Goal: Task Accomplishment & Management: Manage account settings

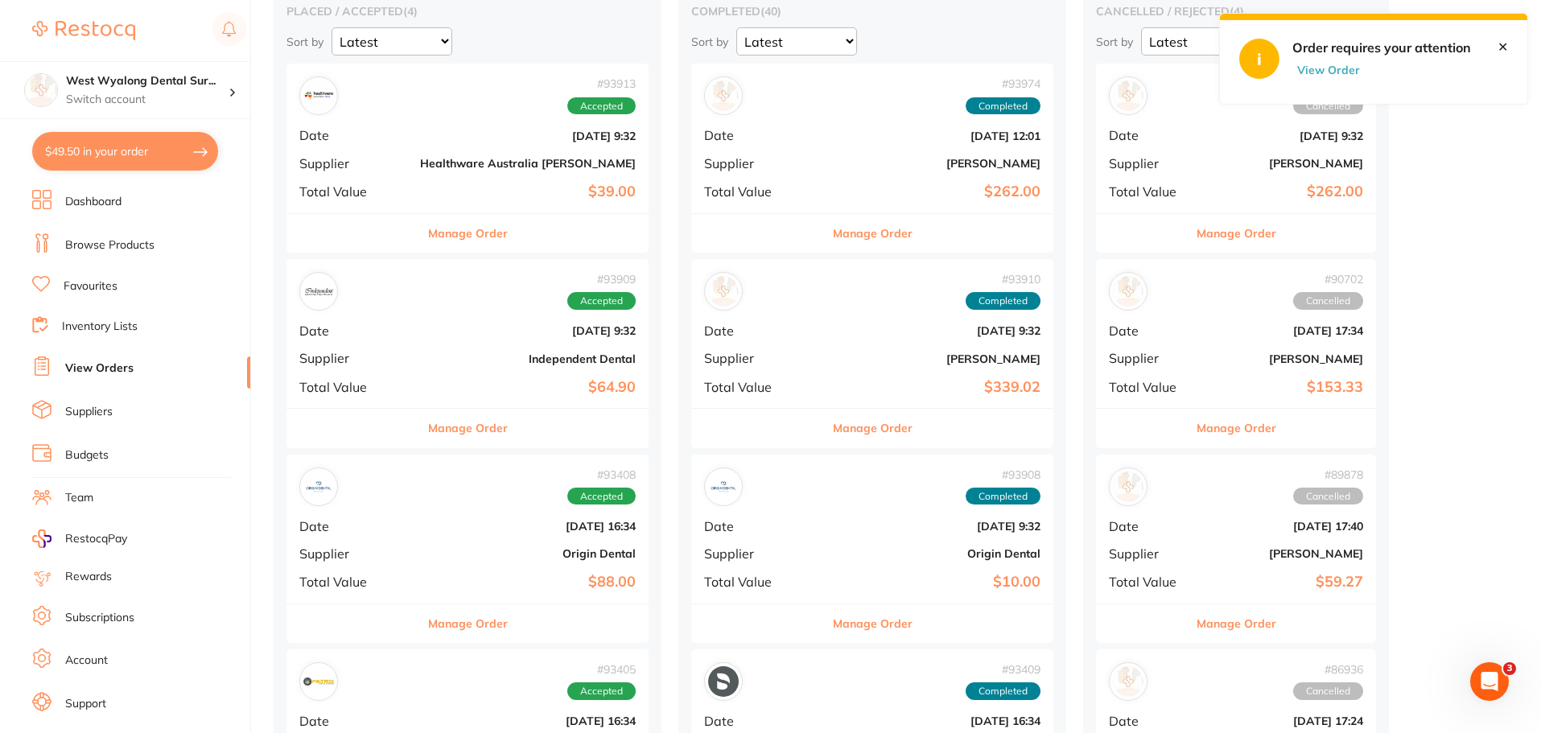
click at [103, 203] on link "Dashboard" at bounding box center [93, 202] width 56 height 16
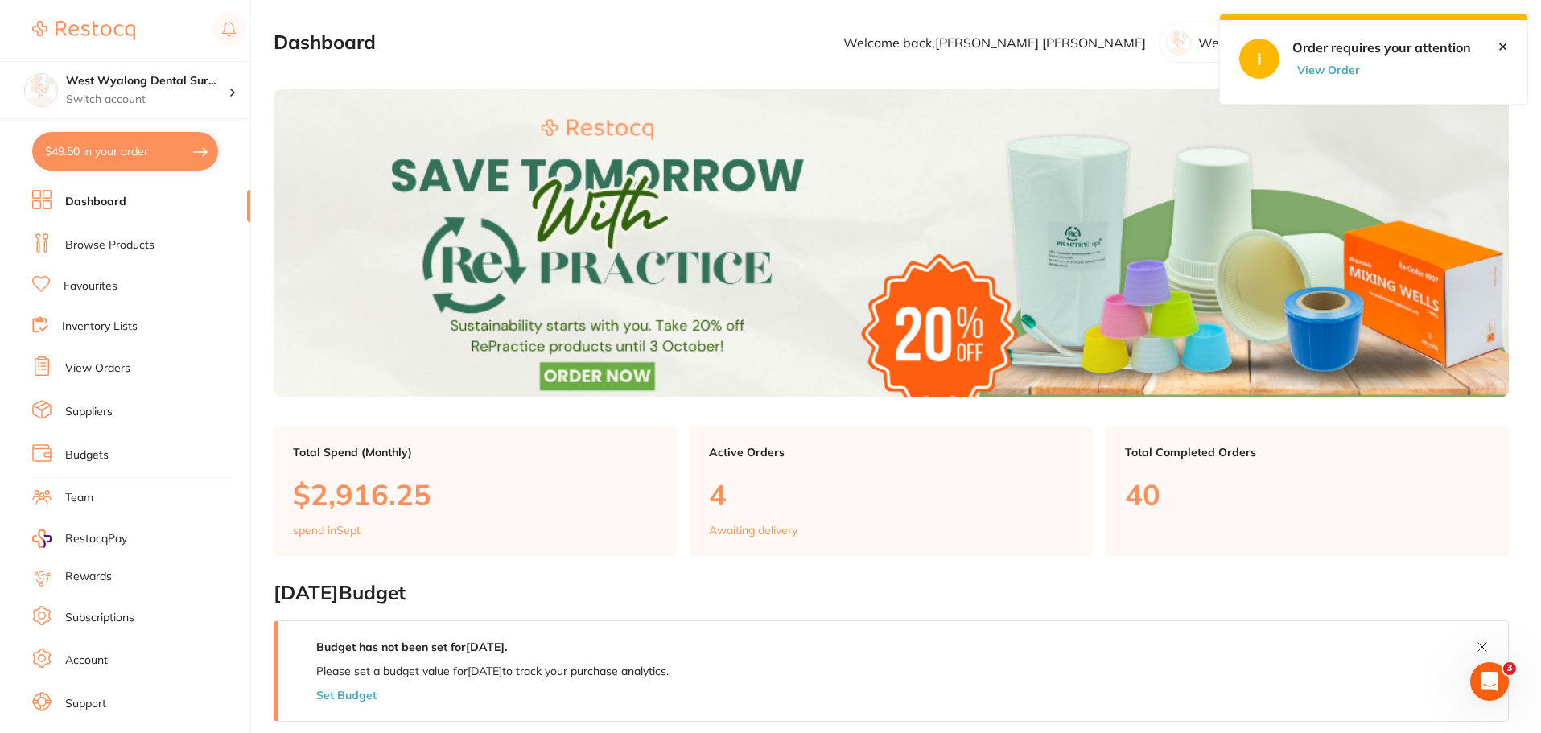
click at [106, 201] on link "Dashboard" at bounding box center [95, 202] width 61 height 16
click at [113, 246] on link "Browse Products" at bounding box center [109, 245] width 89 height 16
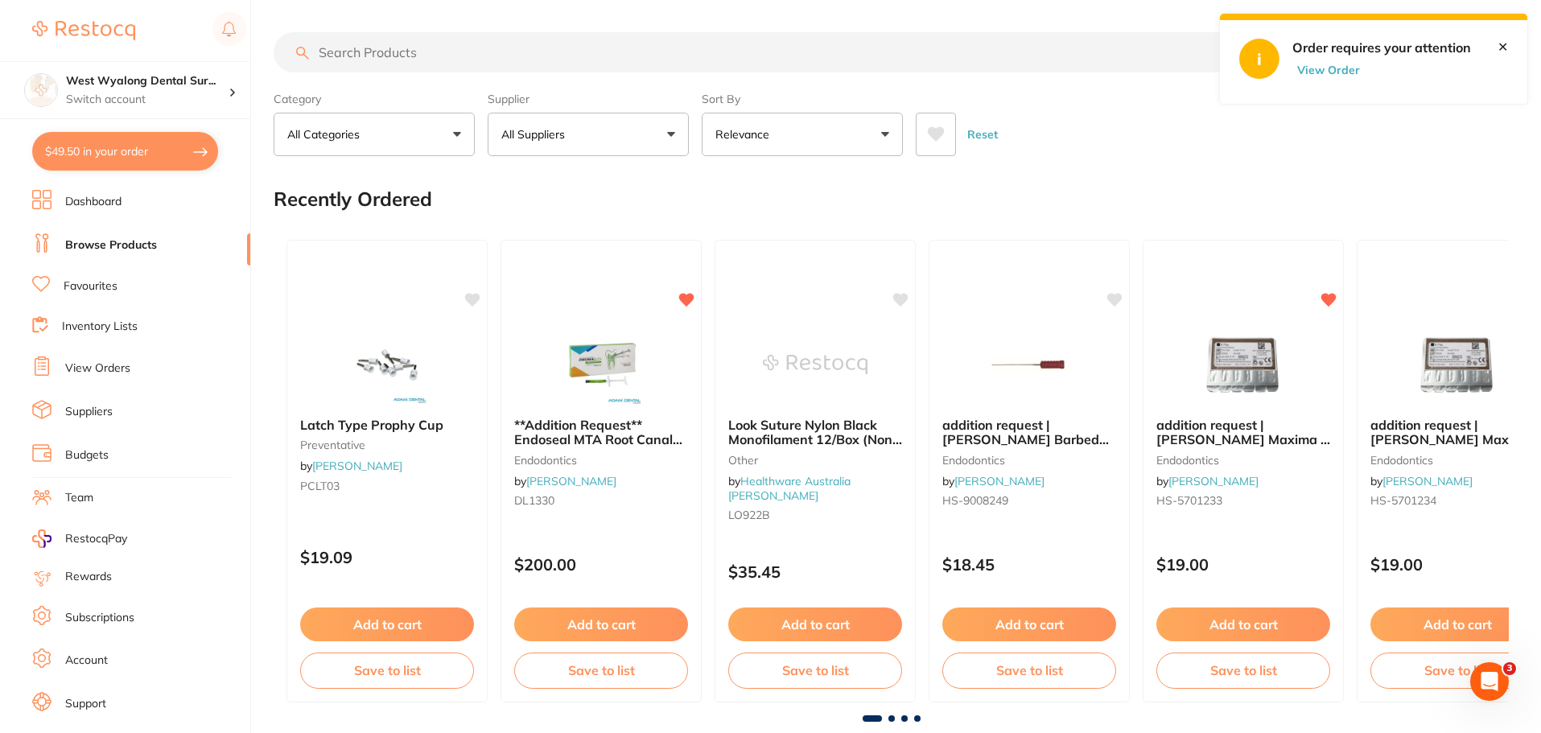
click at [340, 47] on input "search" at bounding box center [768, 52] width 988 height 40
type input "n"
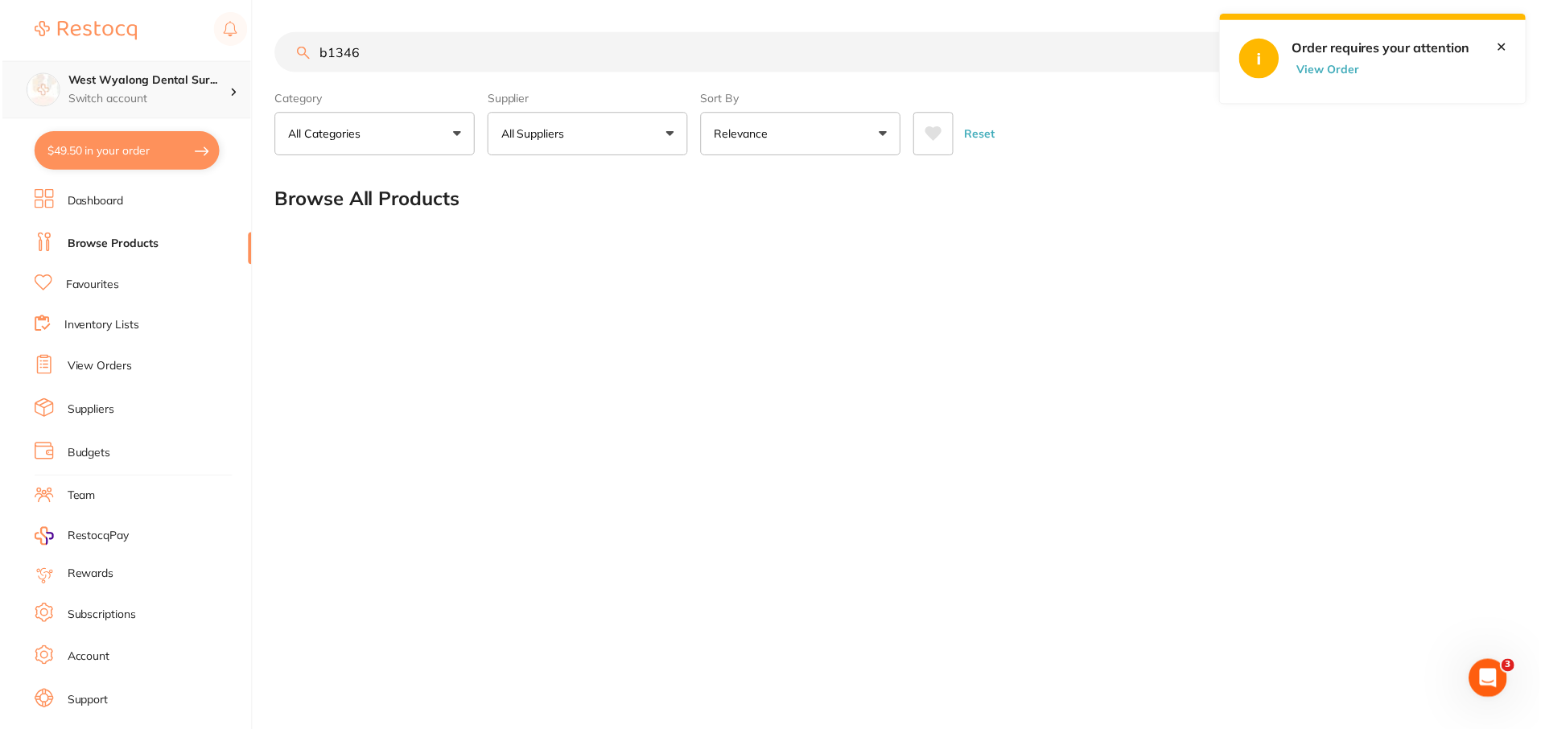
scroll to position [1, 0]
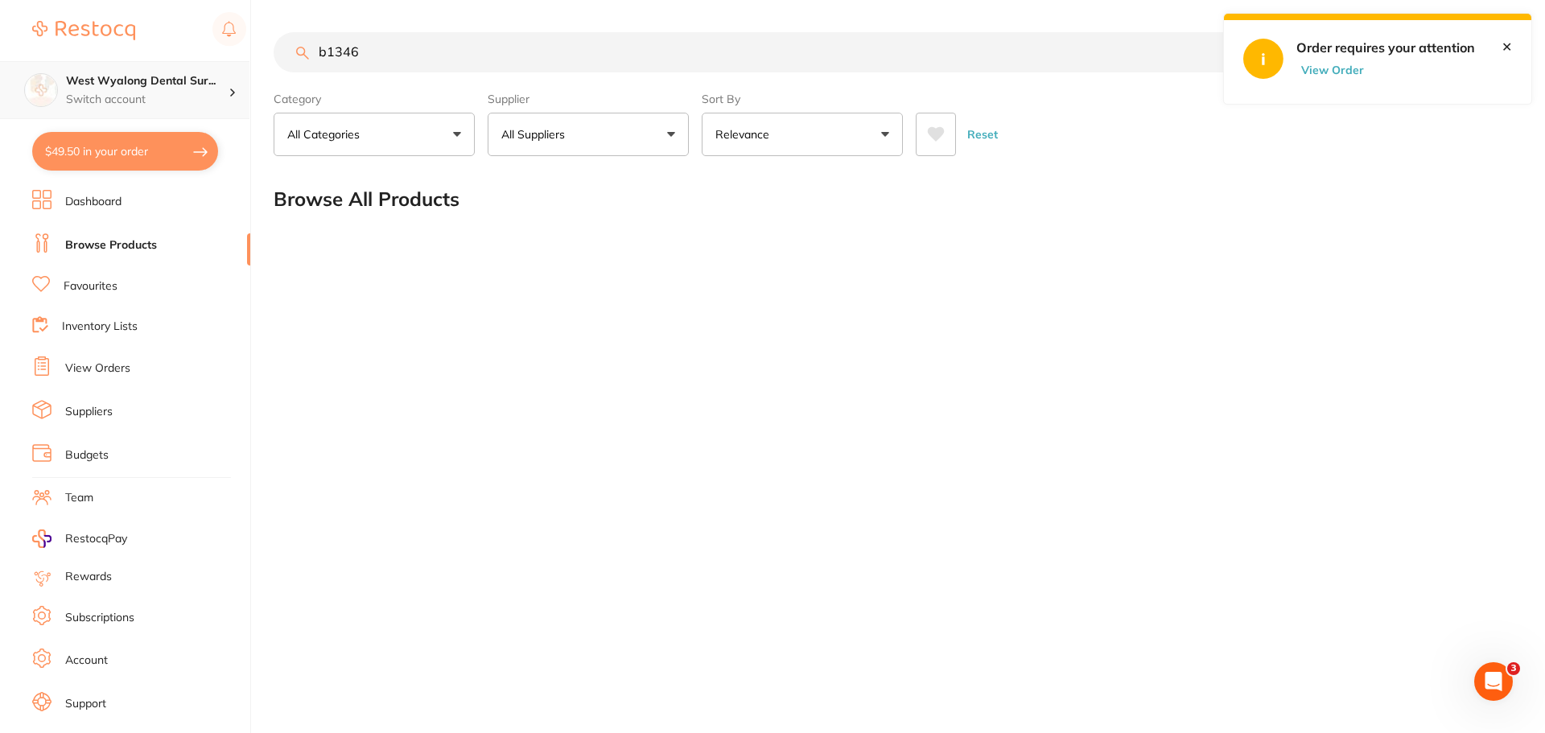
drag, startPoint x: 404, startPoint y: 69, endPoint x: 224, endPoint y: 62, distance: 180.4
click at [224, 62] on div "$49.50 West Wyalong Dental Sur... Switch account West Wyalong [MEDICAL_DATA] (D…" at bounding box center [772, 366] width 1545 height 733
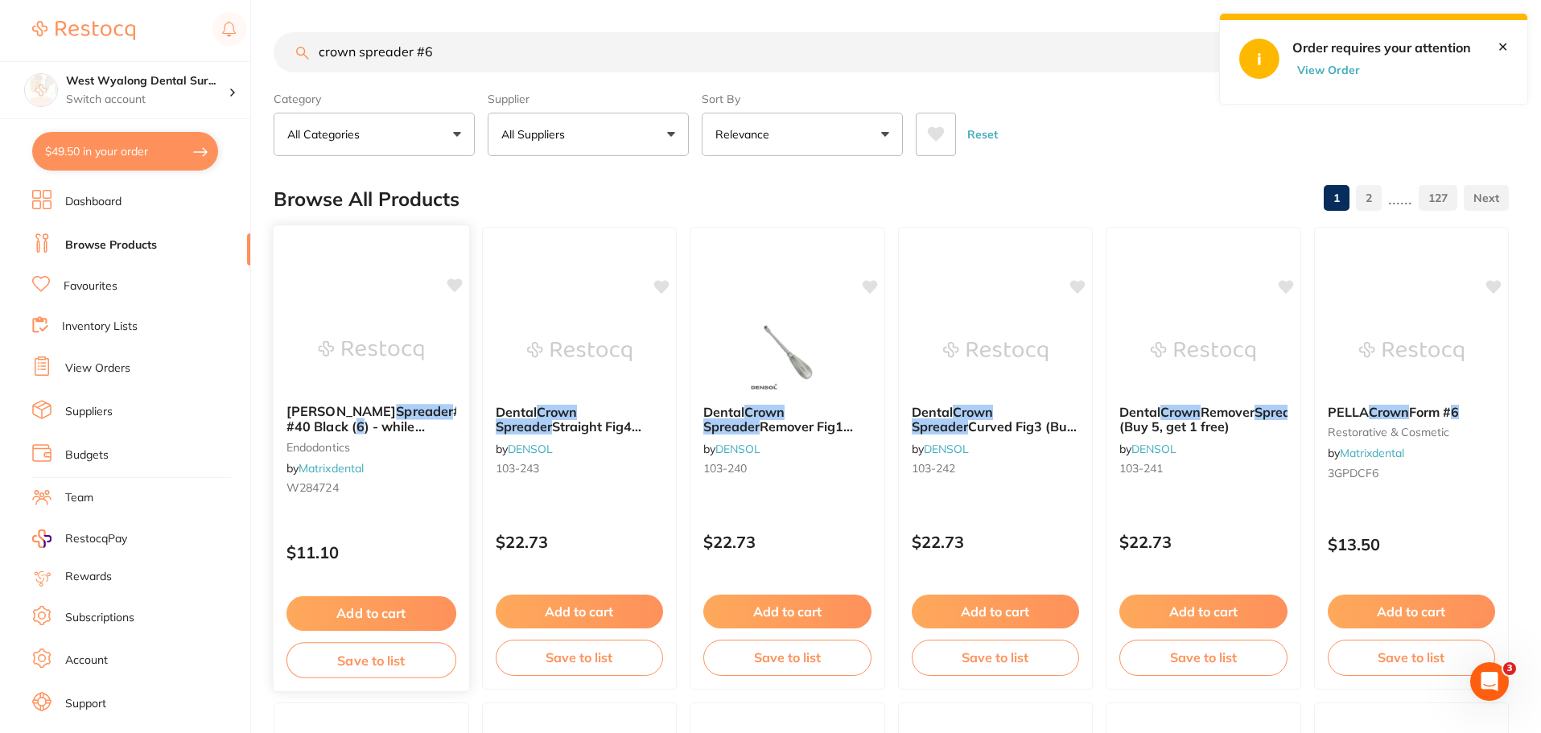
scroll to position [0, 0]
click at [385, 377] on img at bounding box center [371, 350] width 105 height 81
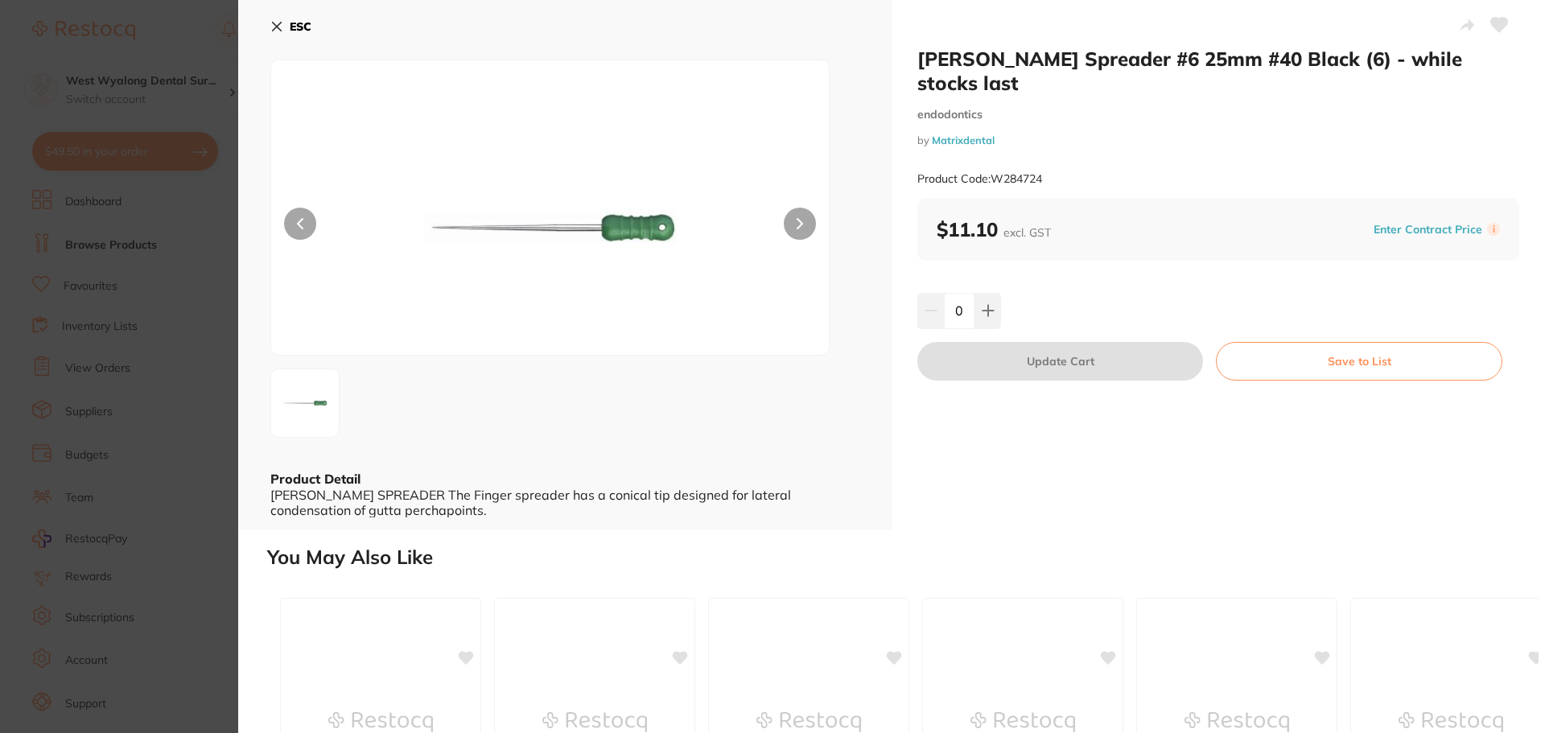
click at [285, 28] on button "ESC" at bounding box center [290, 26] width 41 height 27
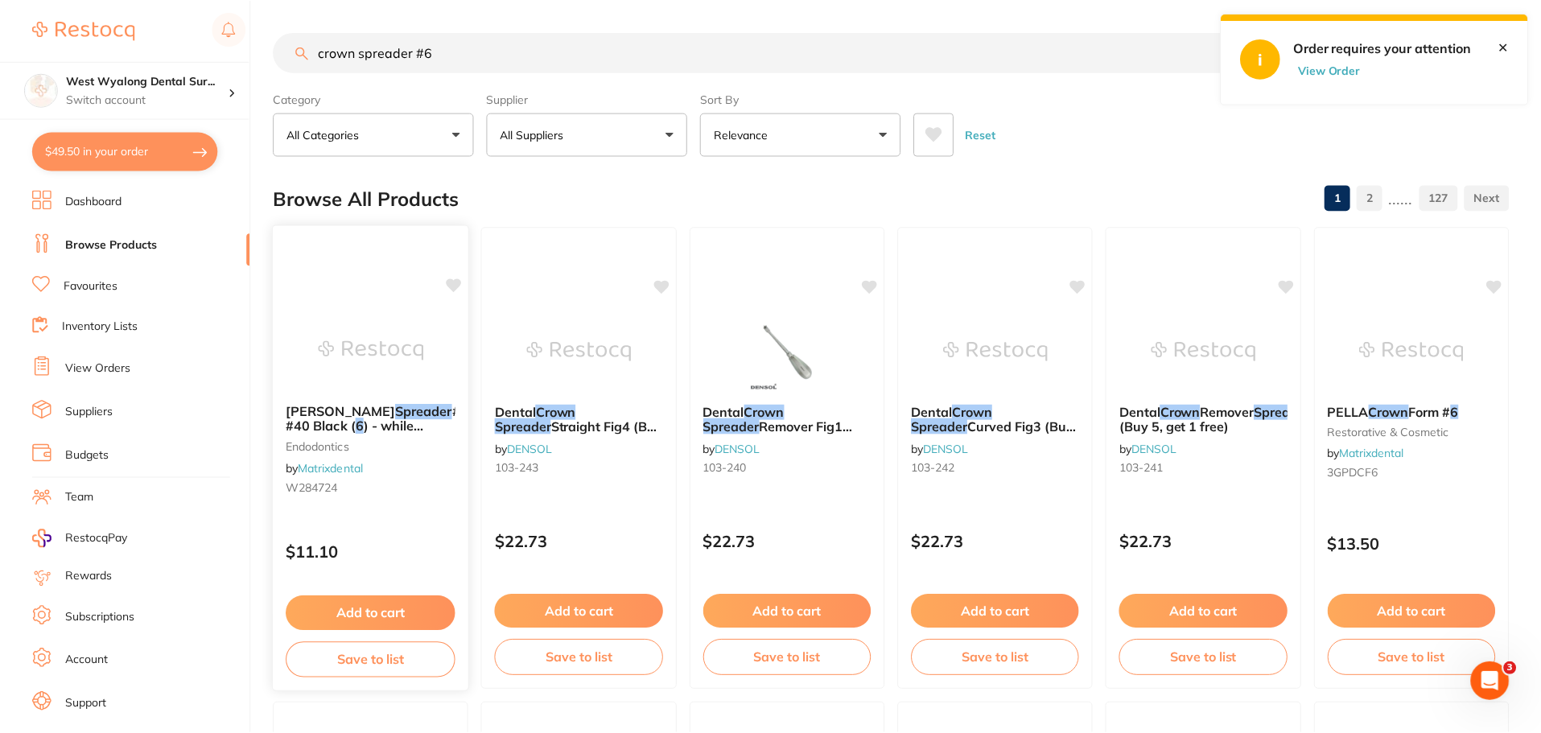
scroll to position [161, 0]
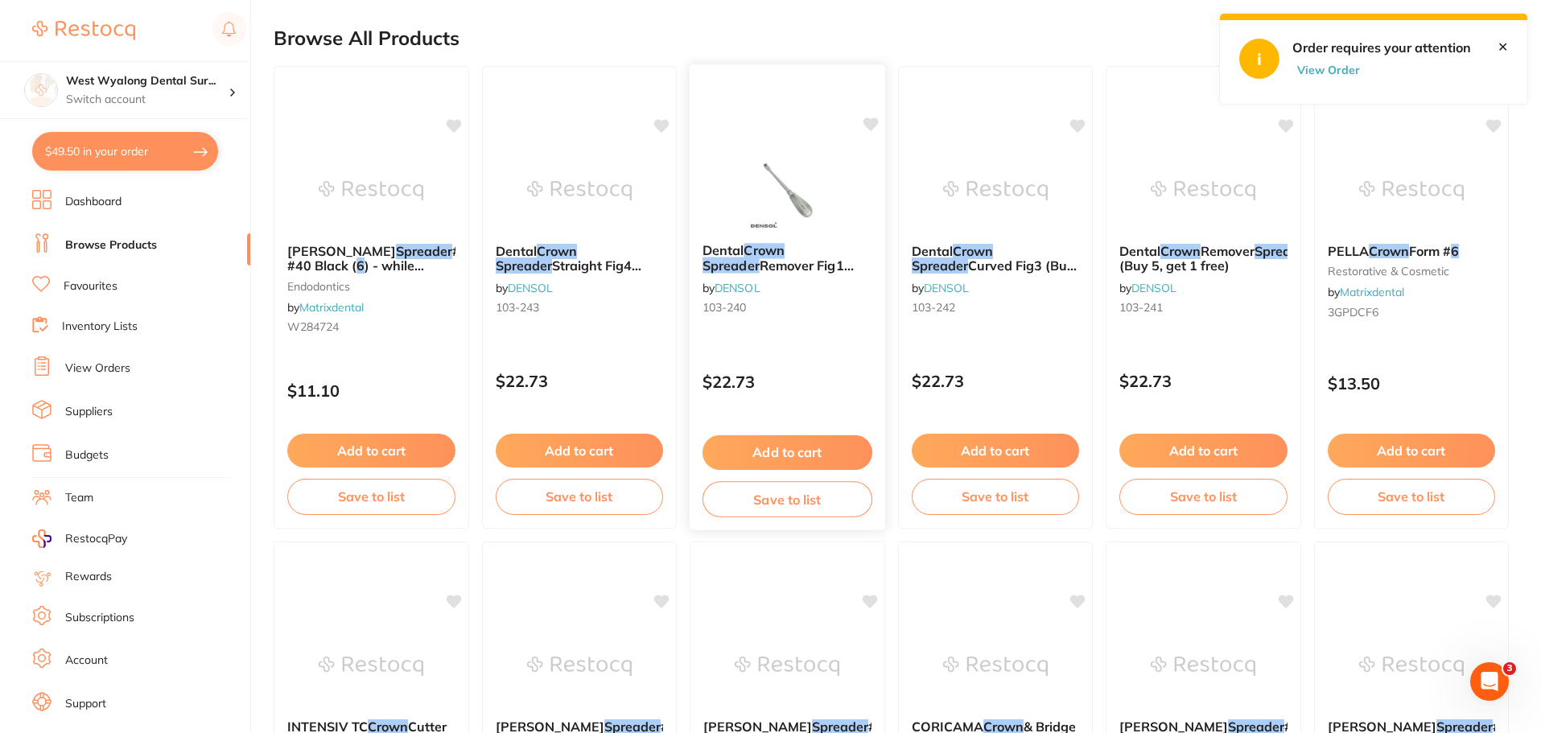
click at [809, 369] on div "$22.73" at bounding box center [788, 377] width 196 height 43
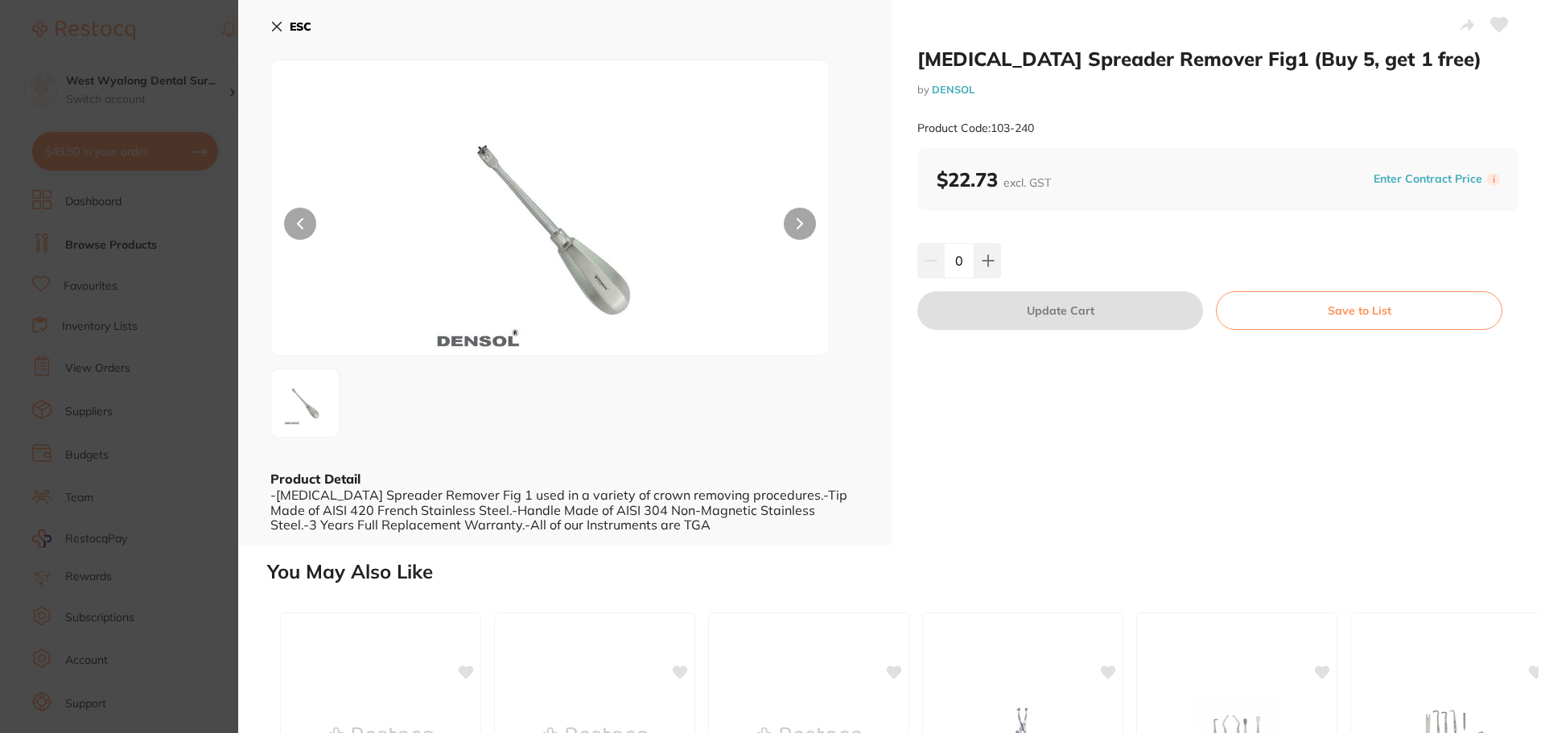
click at [276, 26] on icon at bounding box center [277, 27] width 9 height 9
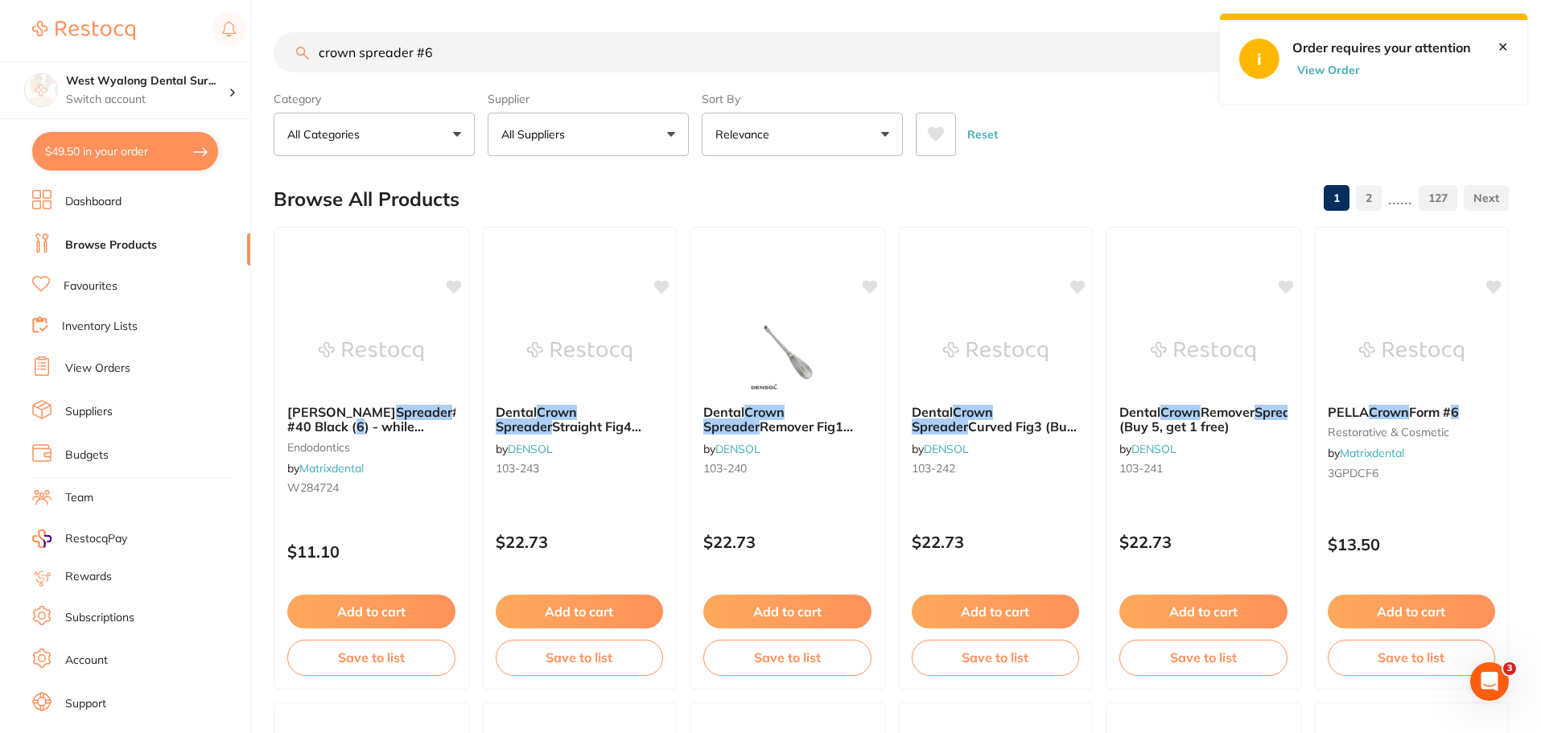
drag, startPoint x: 444, startPoint y: 60, endPoint x: 249, endPoint y: 42, distance: 195.6
click at [249, 42] on div "$49.50 West Wyalong Dental Sur... Switch account West Wyalong [MEDICAL_DATA] (D…" at bounding box center [770, 366] width 1541 height 733
paste input "HuFriedyGroup Crown Spreader - [PERSON_NAME] - #6 Satin Steel Handle | Crown"
type input "HuFriedyGroup Crown Spreader - [PERSON_NAME] - #6 Satin Steel Handle | Crown"
click at [96, 366] on link "View Orders" at bounding box center [97, 368] width 65 height 16
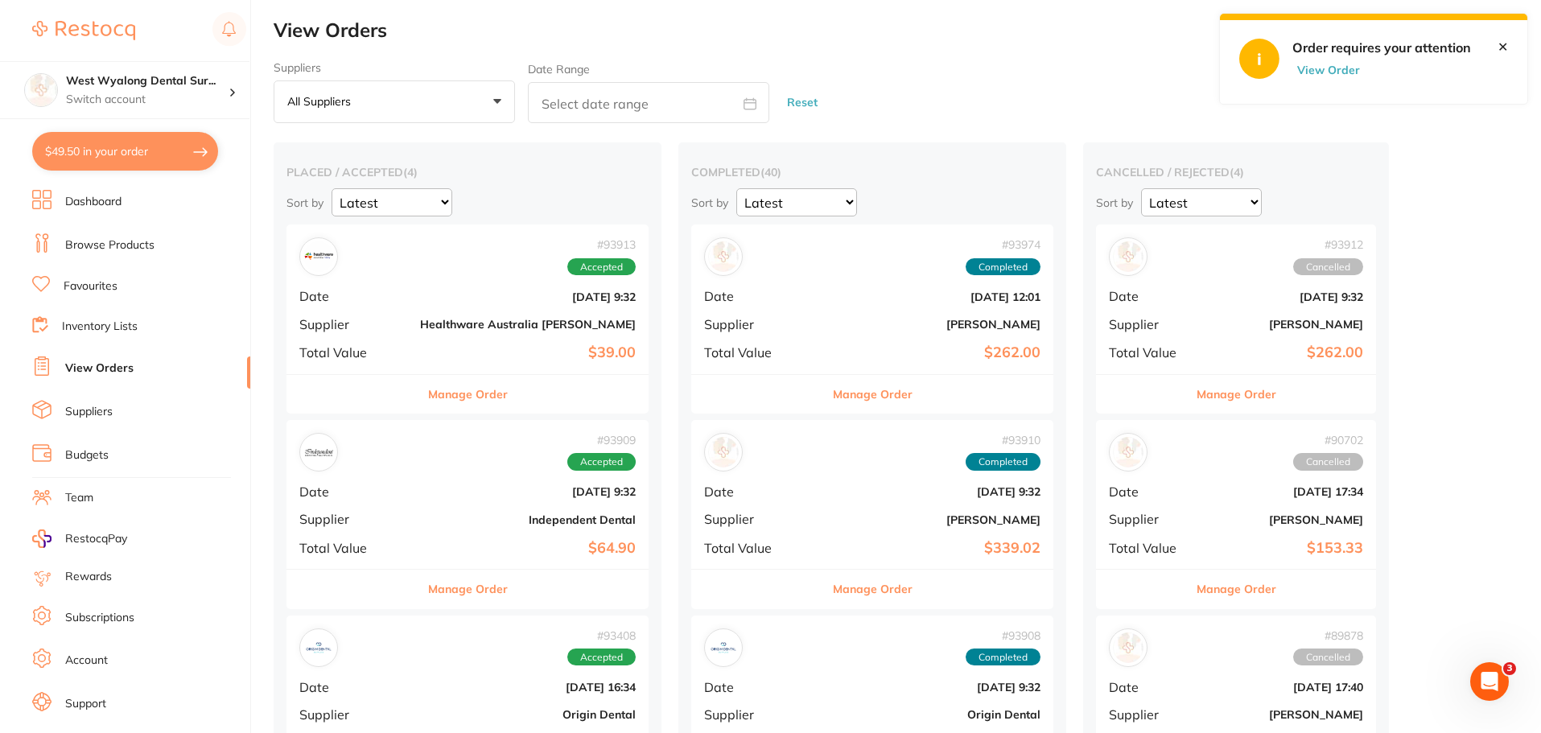
click at [490, 518] on b "Independent Dental" at bounding box center [528, 519] width 216 height 13
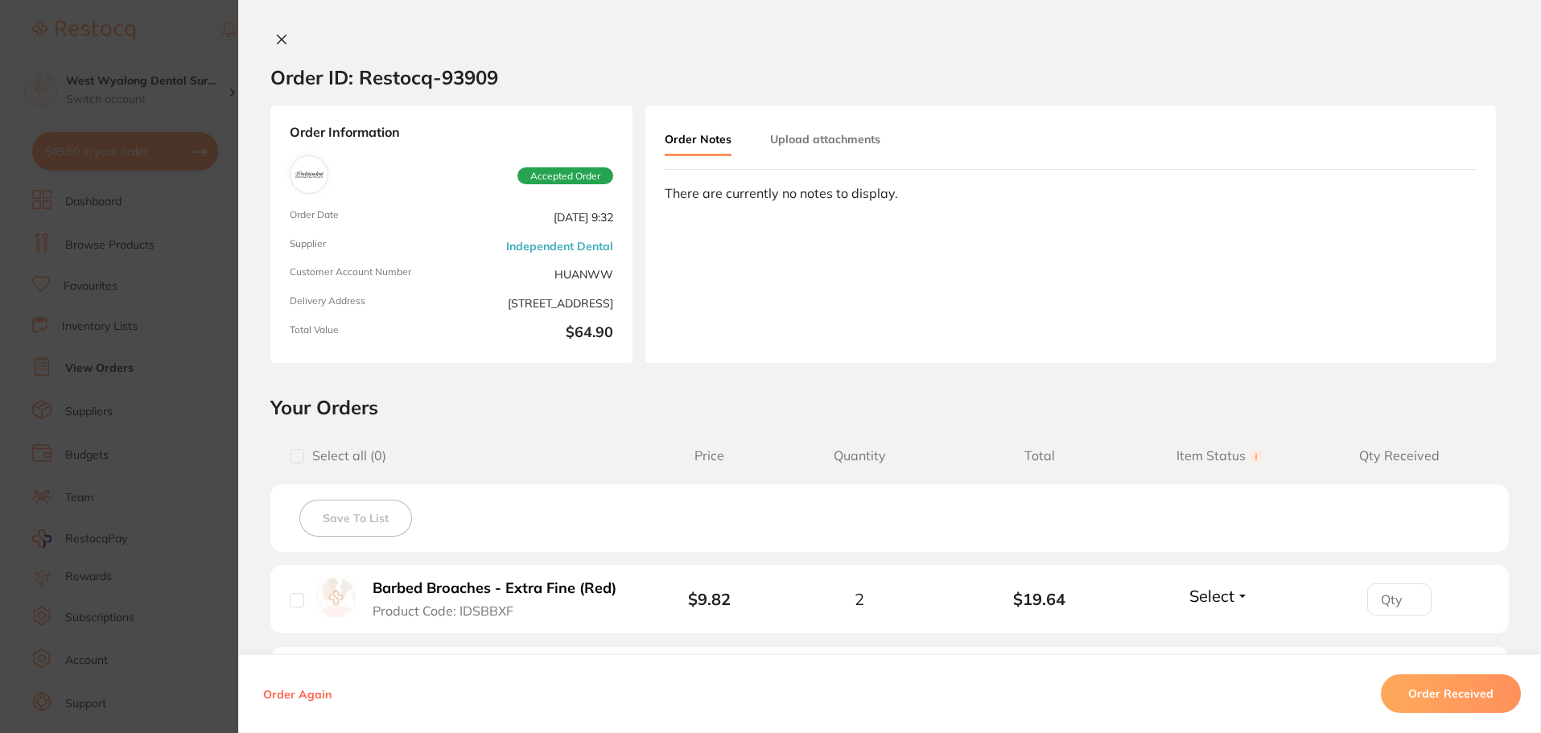
click at [290, 606] on input "checkbox" at bounding box center [297, 600] width 14 height 14
checkbox input "true"
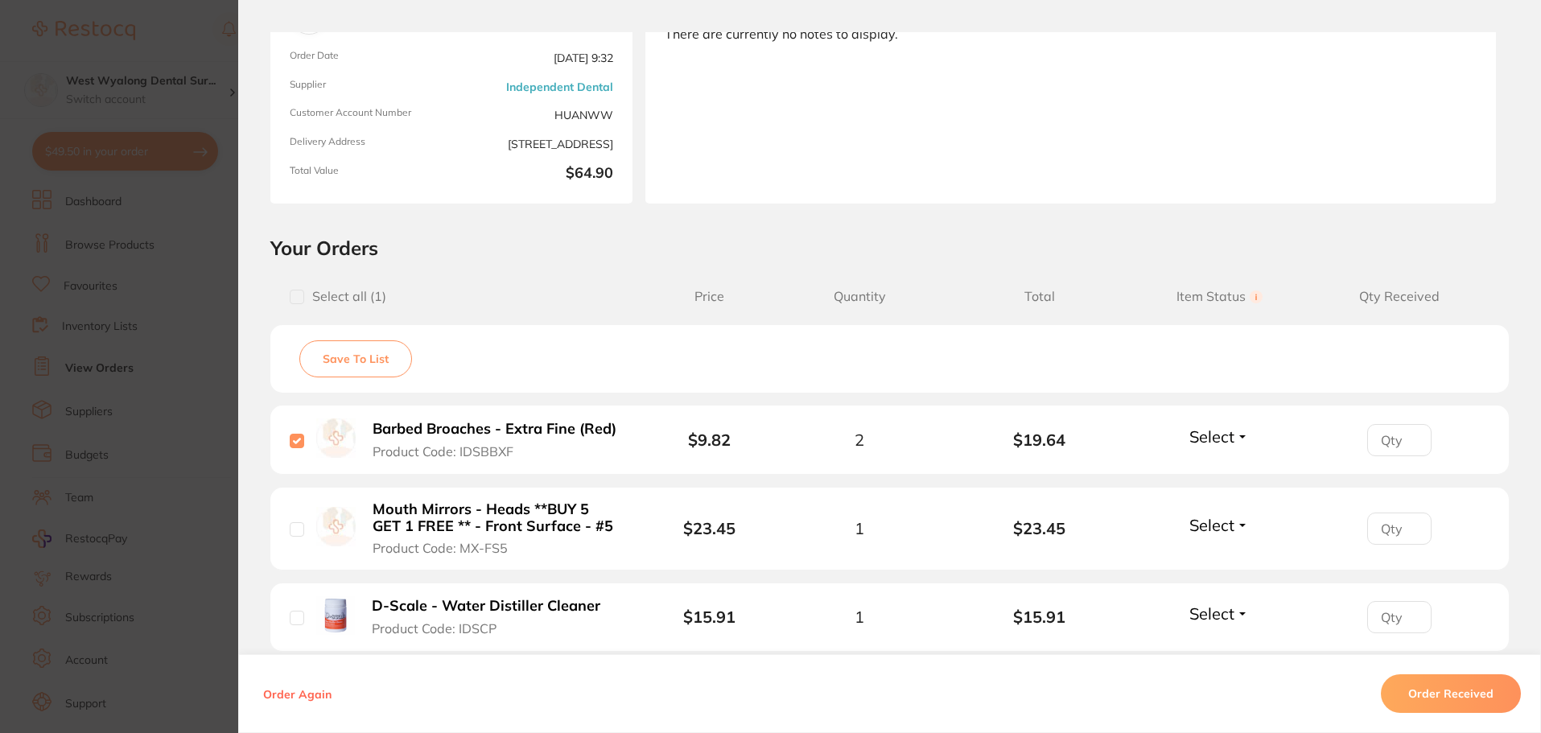
scroll to position [161, 0]
click at [294, 533] on input "checkbox" at bounding box center [297, 528] width 14 height 14
checkbox input "true"
click at [291, 617] on input "checkbox" at bounding box center [297, 616] width 14 height 14
checkbox input "true"
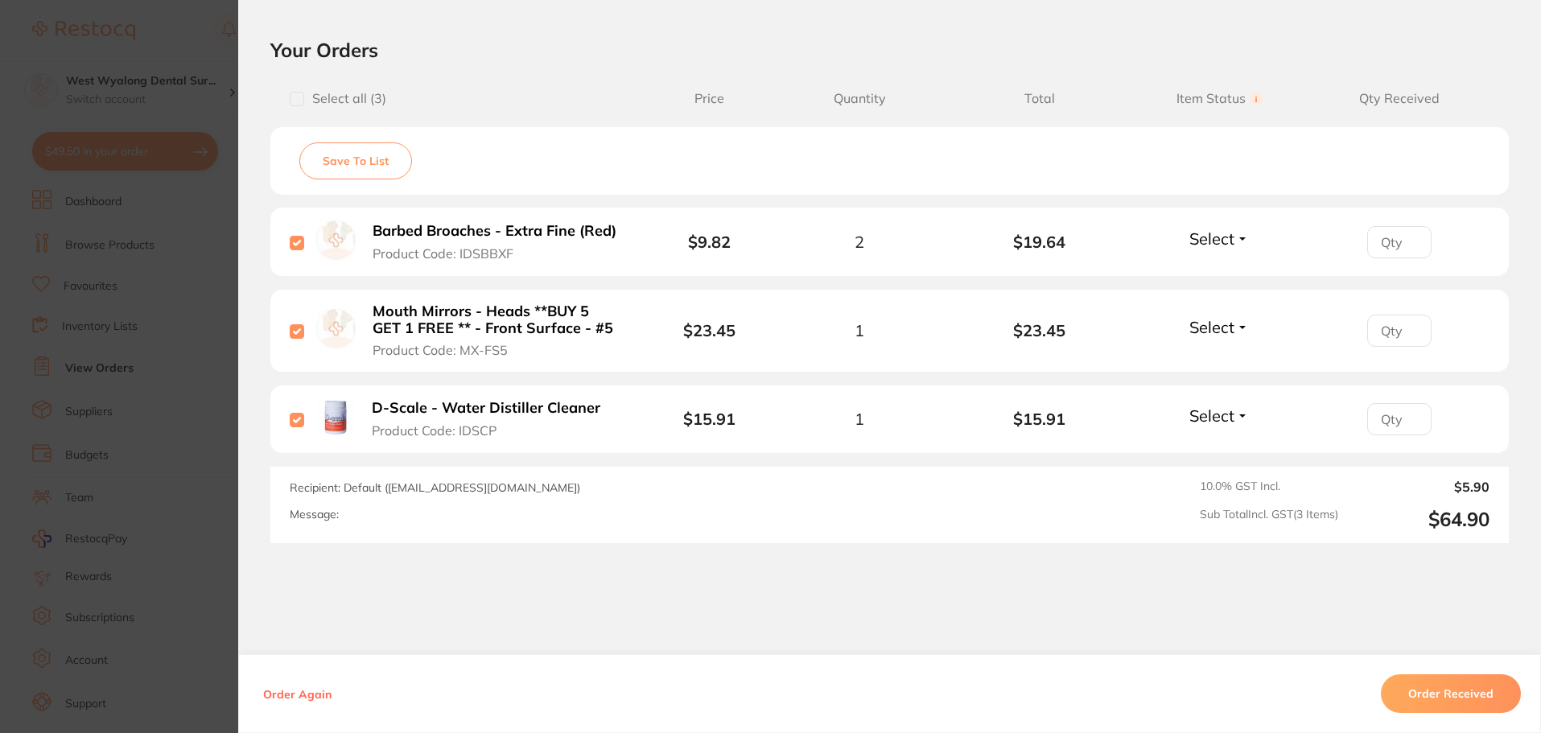
scroll to position [402, 0]
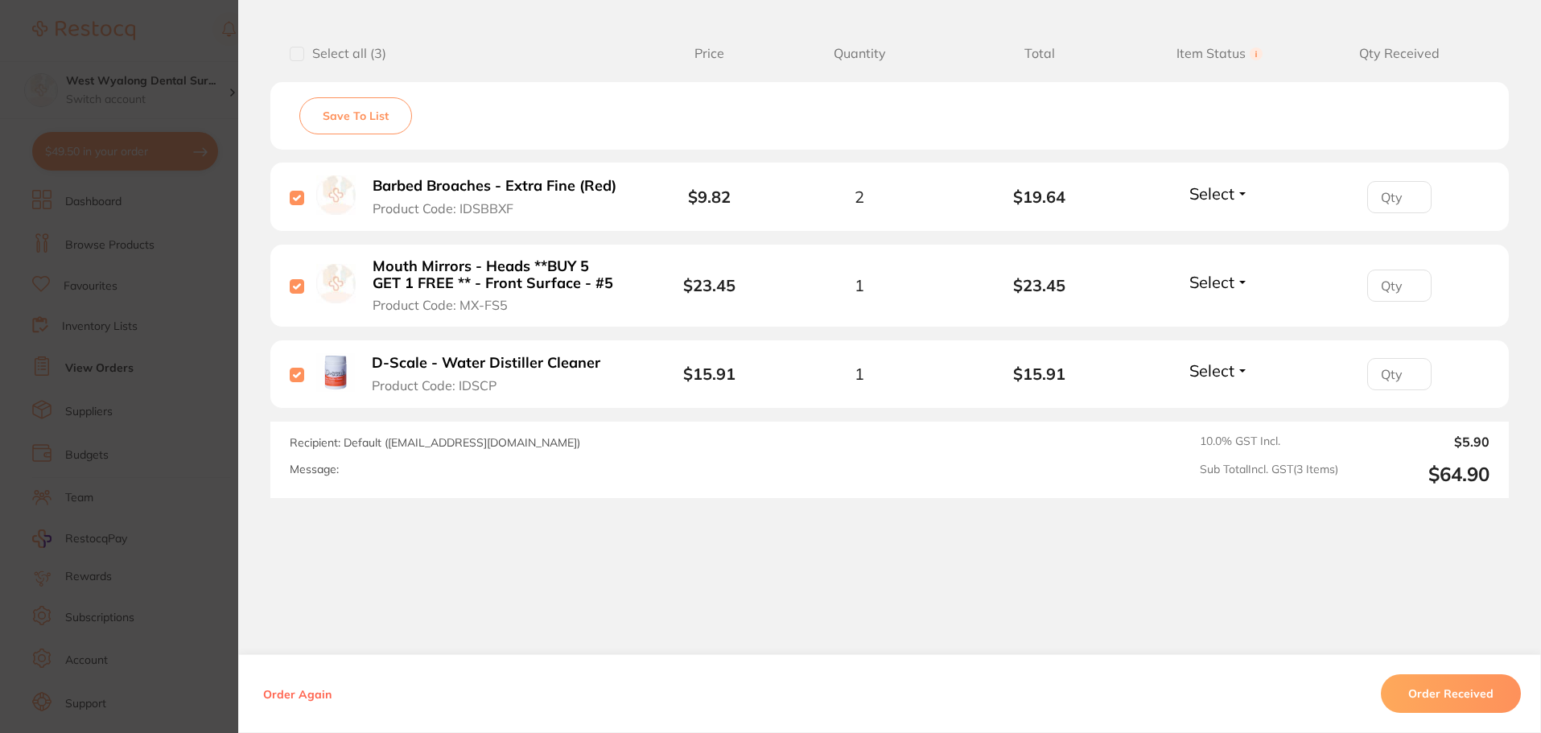
click at [1418, 687] on button "Order Received" at bounding box center [1451, 693] width 140 height 39
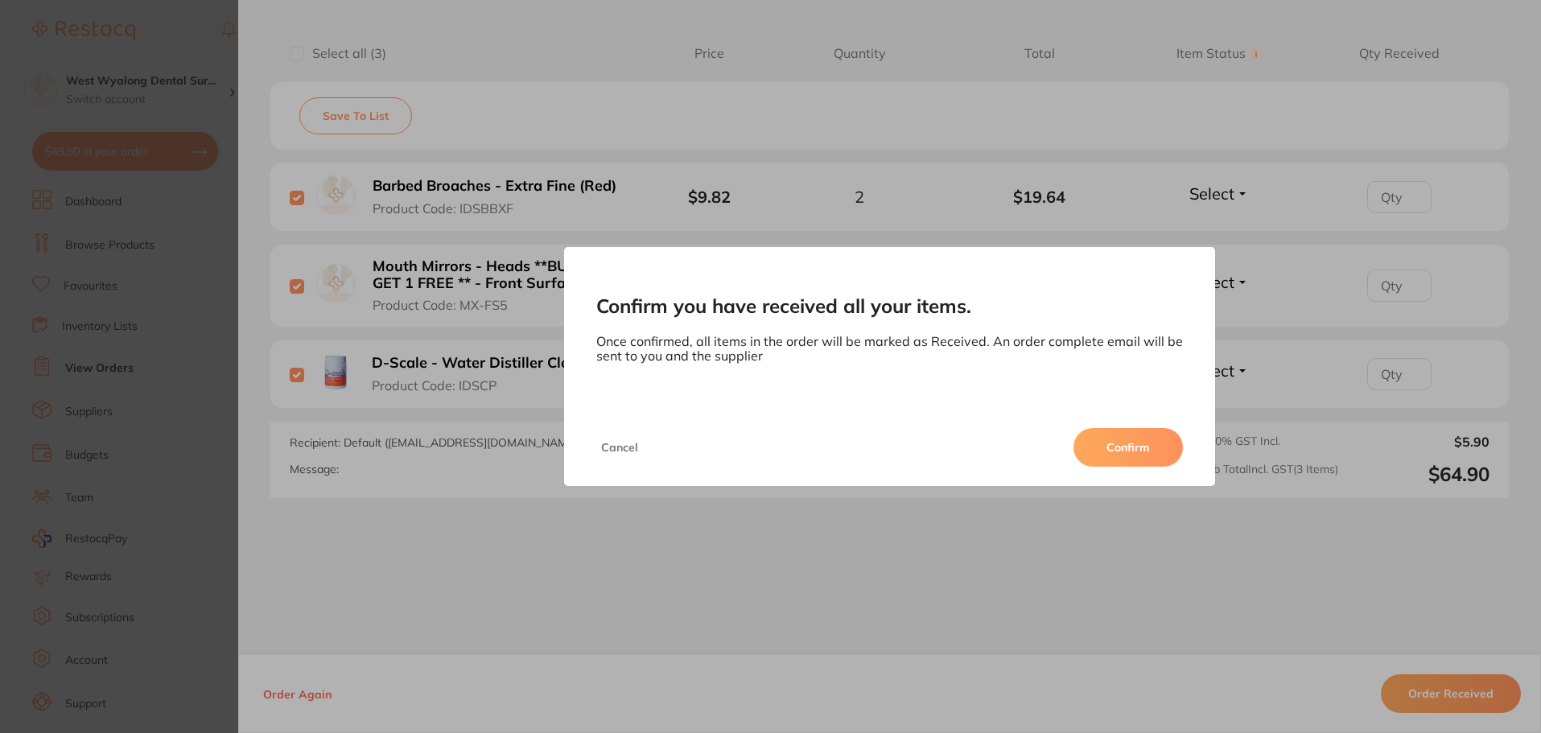
click at [1115, 452] on button "Confirm" at bounding box center [1127, 447] width 109 height 39
